Goal: Information Seeking & Learning: Learn about a topic

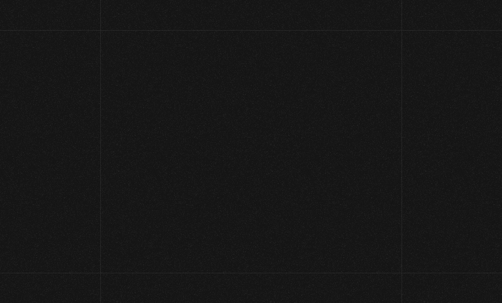
scroll to position [49, 0]
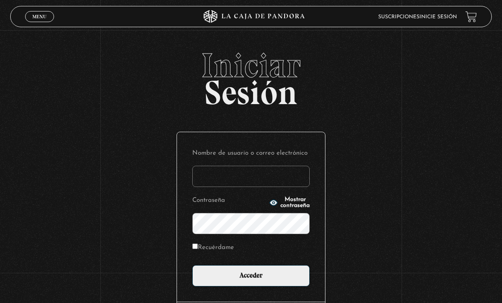
type input "[EMAIL_ADDRESS][DOMAIN_NAME]"
click at [251, 280] on input "Acceder" at bounding box center [250, 275] width 117 height 21
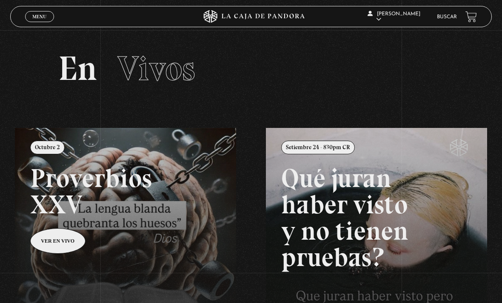
click at [442, 20] on link "Buscar" at bounding box center [447, 16] width 20 height 5
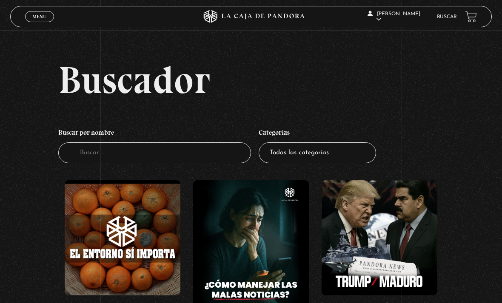
click at [332, 160] on select "Todas las categorías 11:11 Humanitario (1) Amo los Lunes (4) Análisis de series…" at bounding box center [317, 152] width 117 height 21
select select "series-y-peliculas"
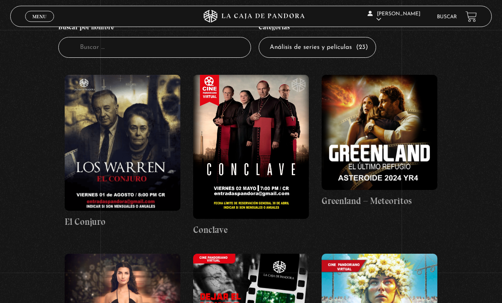
scroll to position [82, 0]
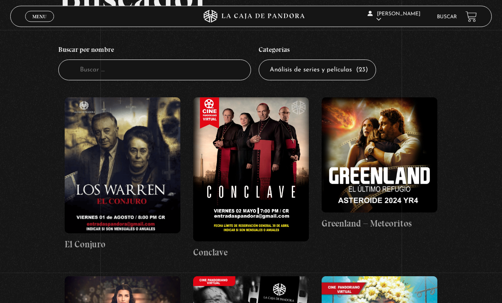
click at [395, 180] on figure at bounding box center [379, 156] width 116 height 116
